Goal: Book appointment/travel/reservation

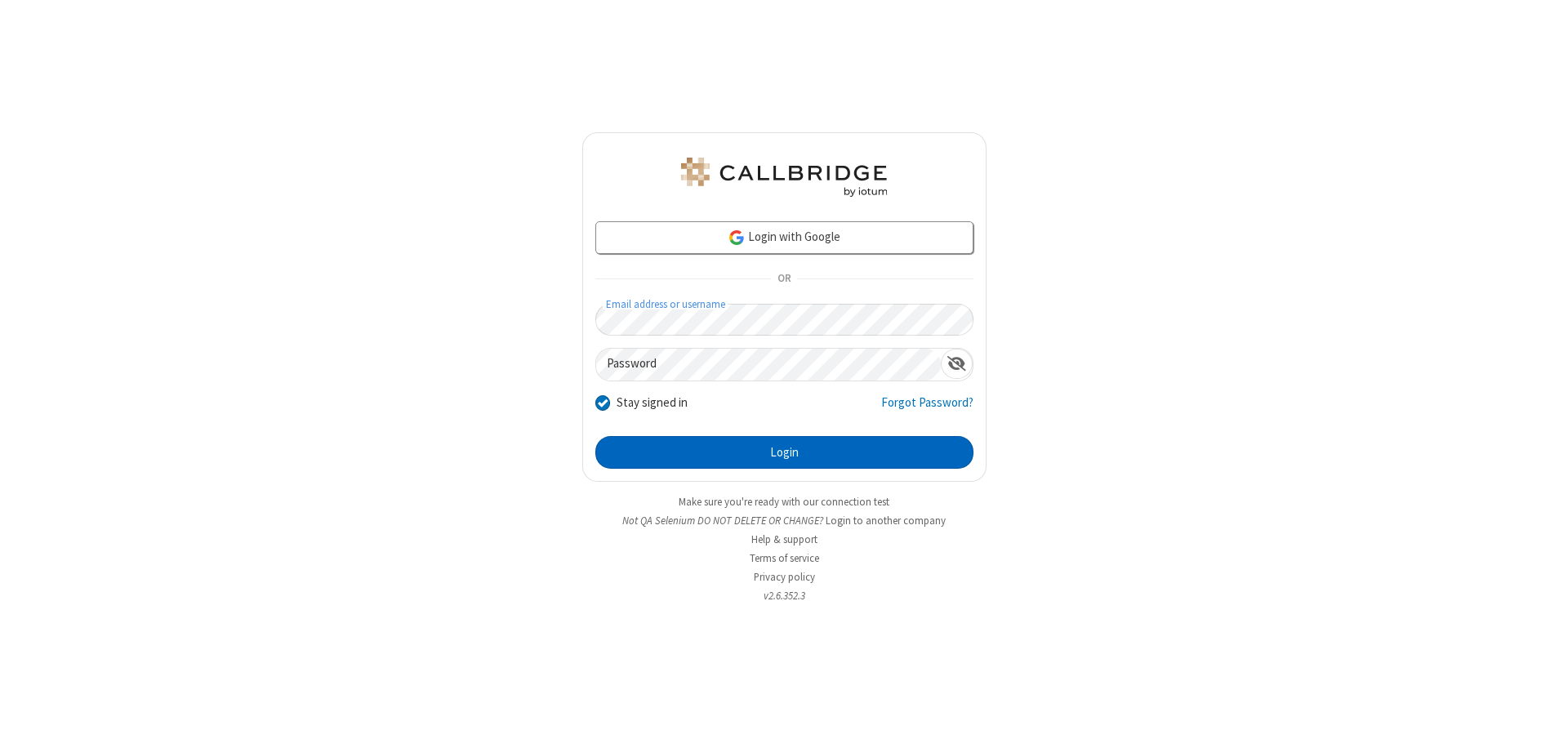
click at [784, 452] on button "Login" at bounding box center [785, 452] width 378 height 32
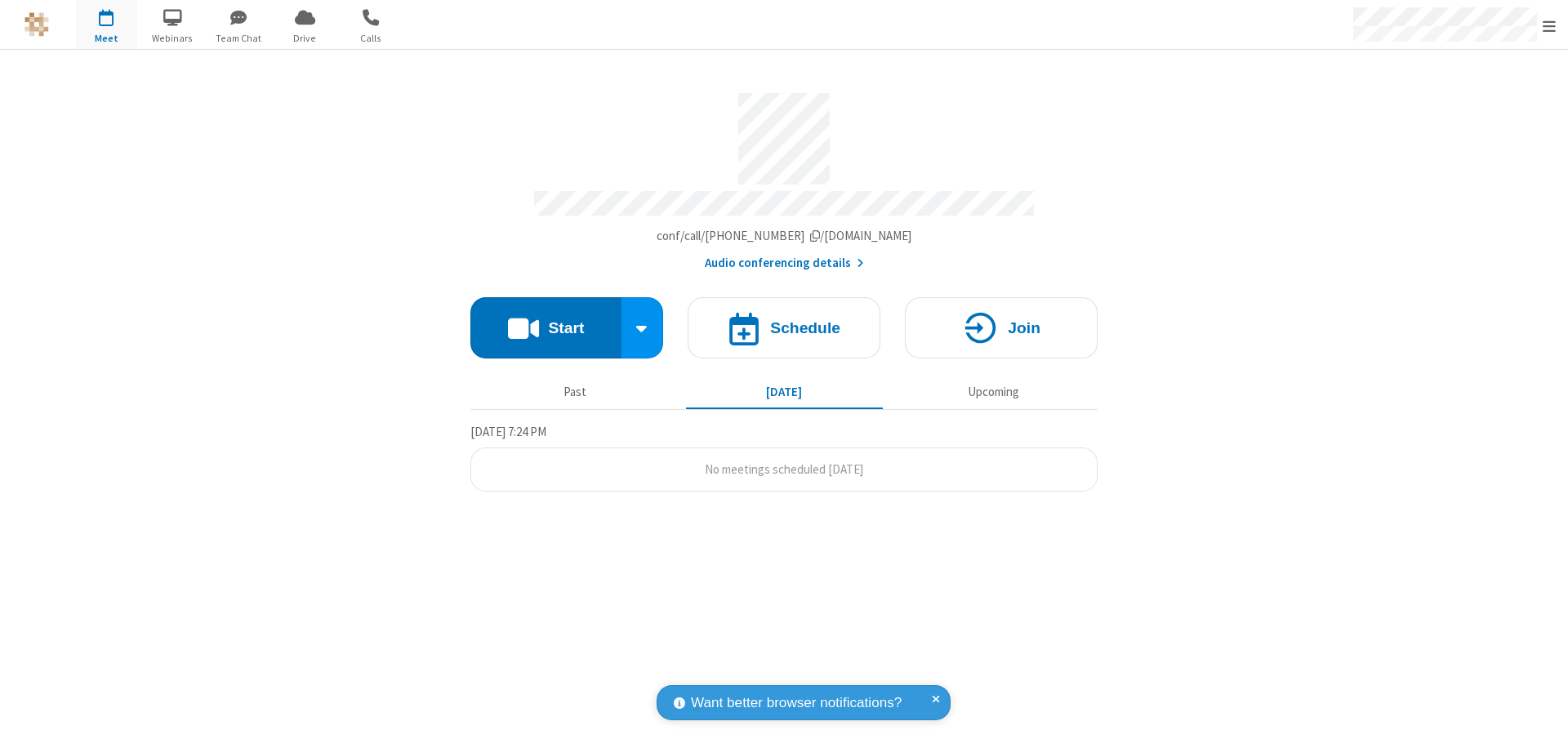
click at [1550, 25] on span "Open menu" at bounding box center [1550, 26] width 13 height 17
click at [106, 24] on span "button" at bounding box center [107, 17] width 61 height 28
click at [784, 320] on h4 "Schedule" at bounding box center [805, 328] width 70 height 16
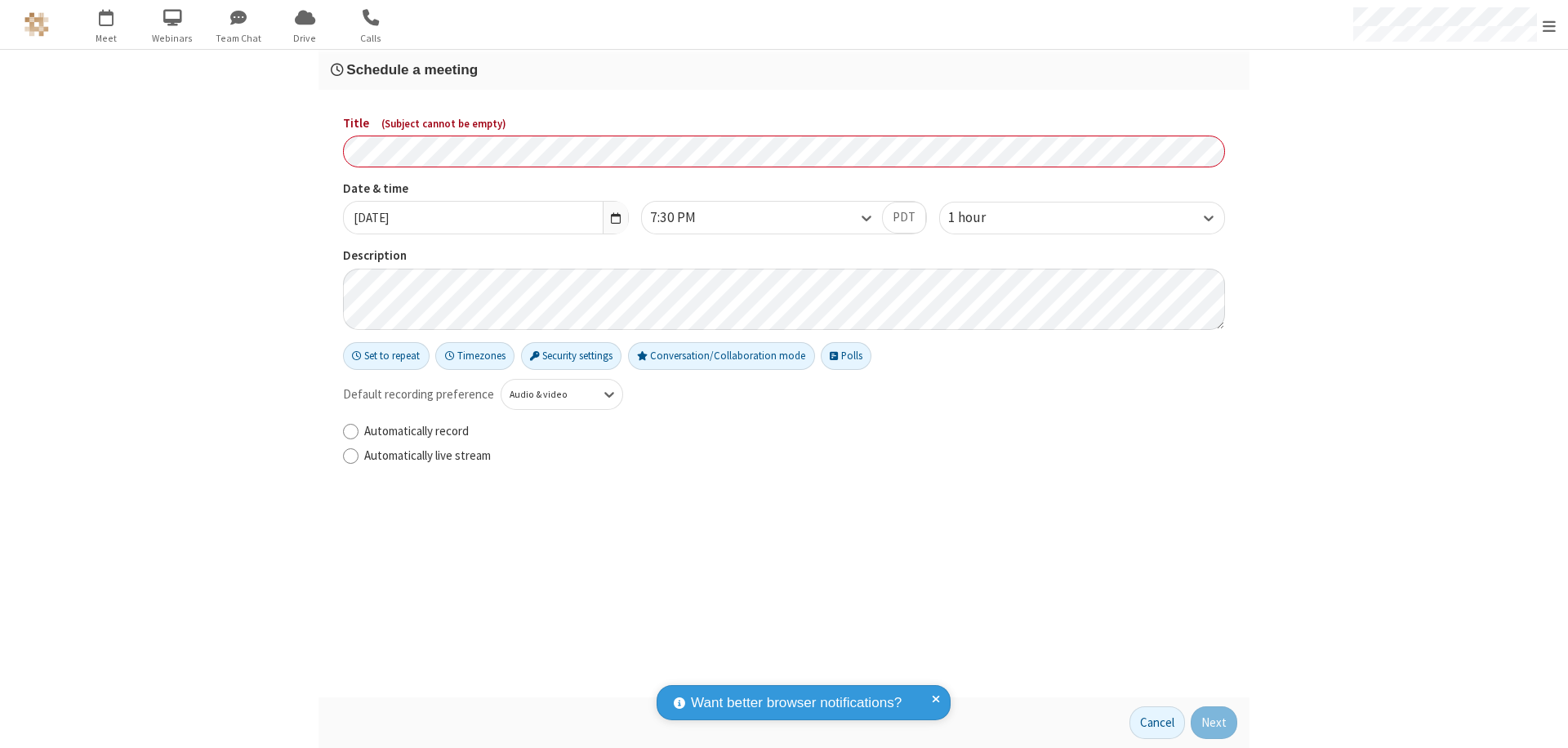
click at [784, 69] on h3 "Schedule a meeting" at bounding box center [784, 70] width 906 height 16
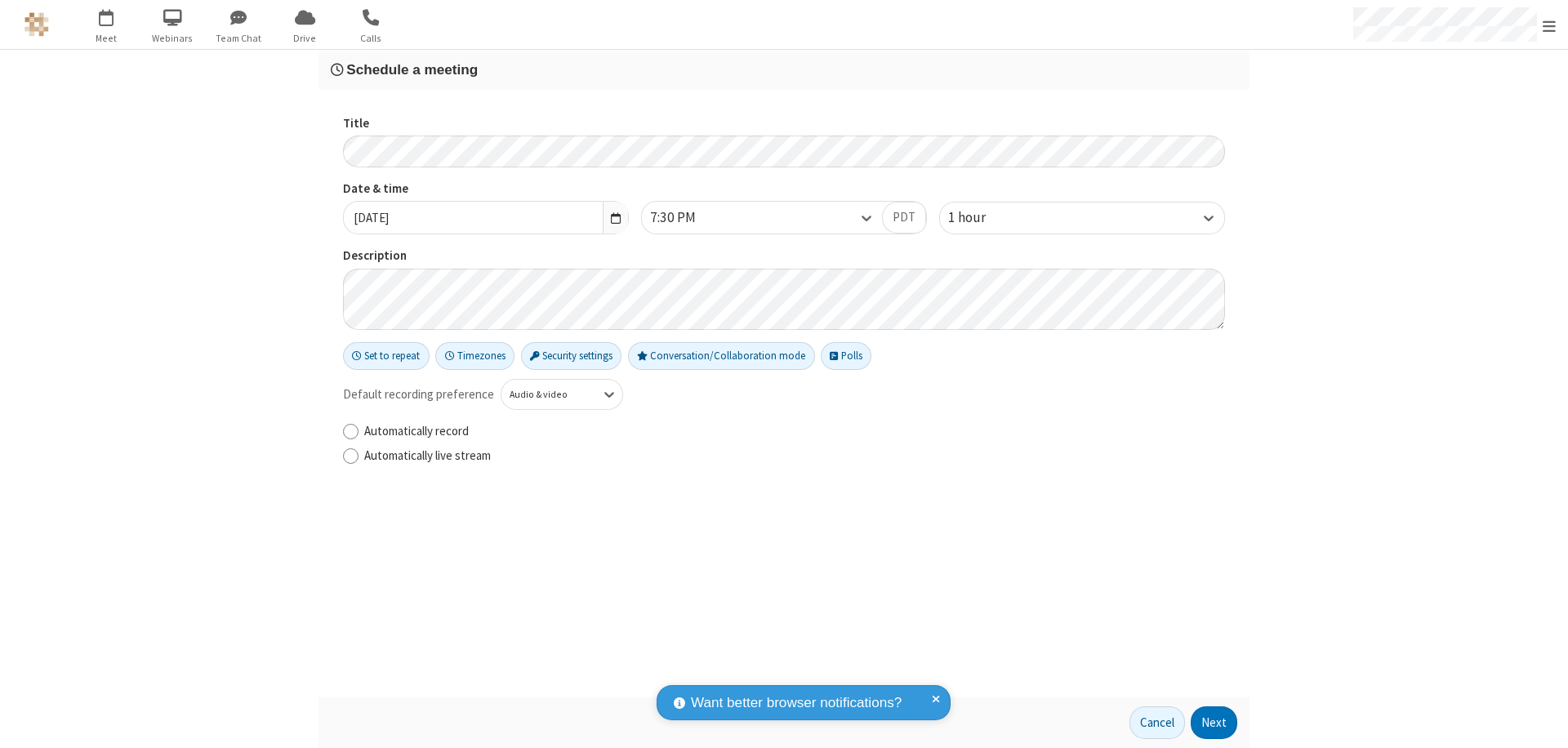
click at [1214, 723] on button "Next" at bounding box center [1214, 723] width 46 height 32
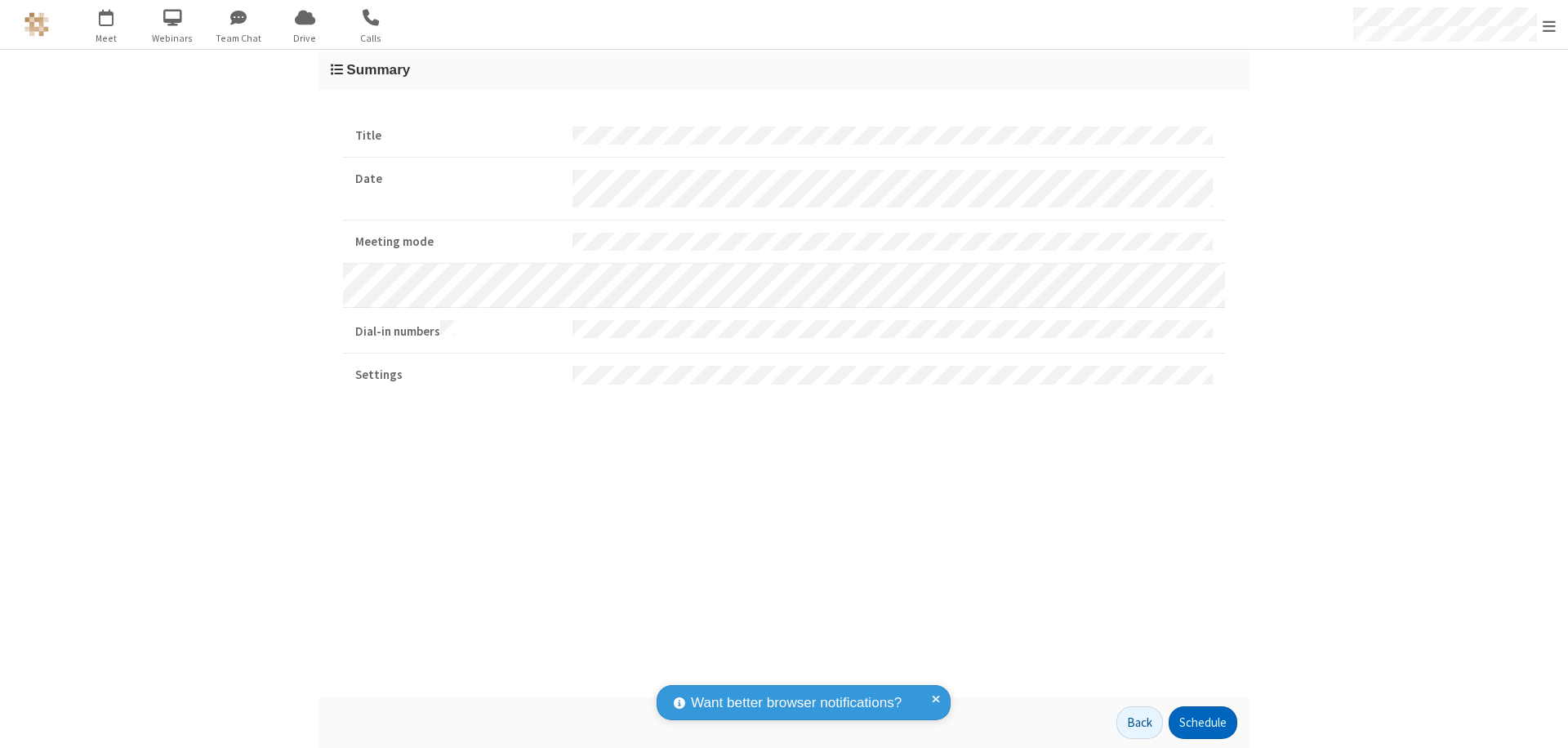
click at [1202, 723] on button "Schedule" at bounding box center [1203, 723] width 68 height 32
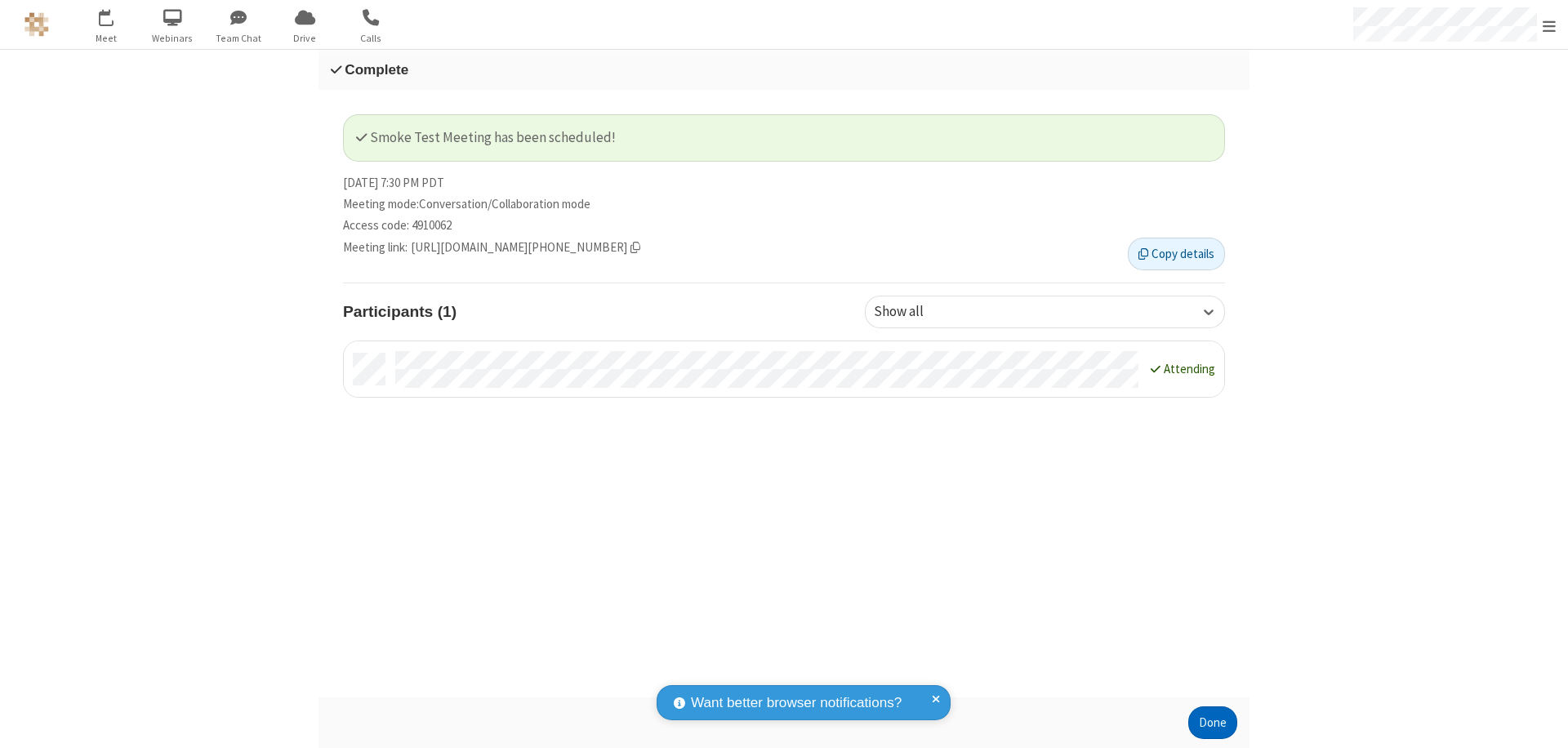
click at [1213, 723] on button "Done" at bounding box center [1213, 723] width 49 height 32
